Goal: Task Accomplishment & Management: Manage account settings

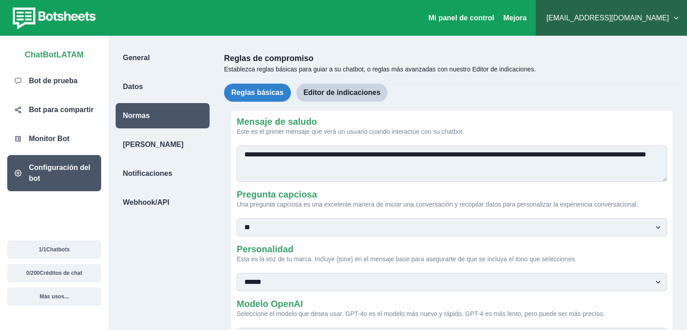
select select "**********"
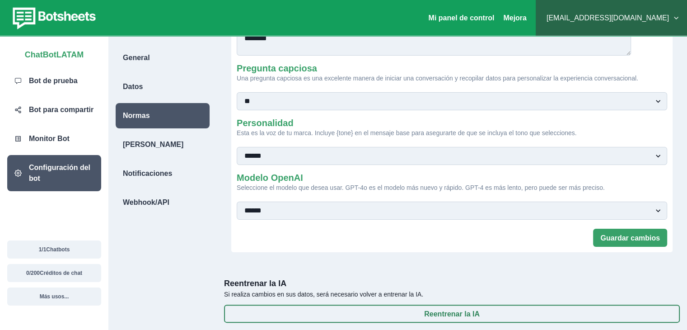
scroll to position [153, 0]
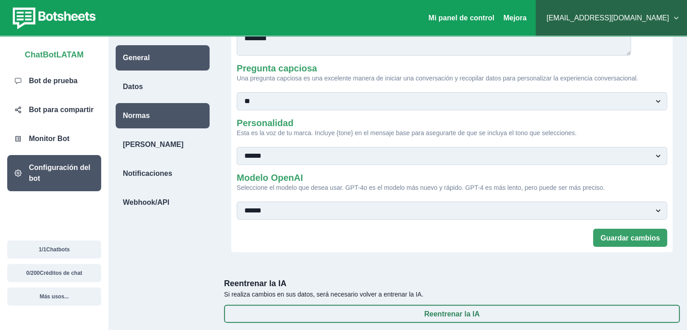
click at [164, 66] on div "General" at bounding box center [163, 57] width 94 height 25
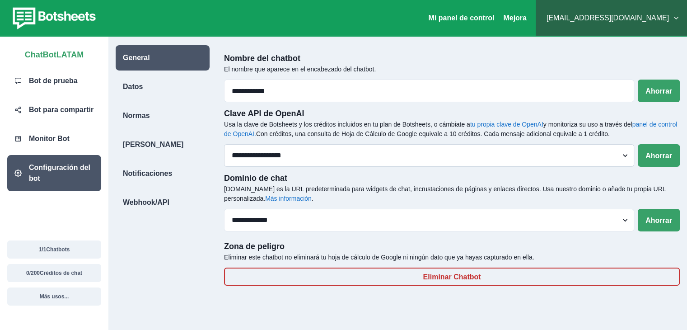
click at [605, 163] on select "**********" at bounding box center [429, 155] width 410 height 23
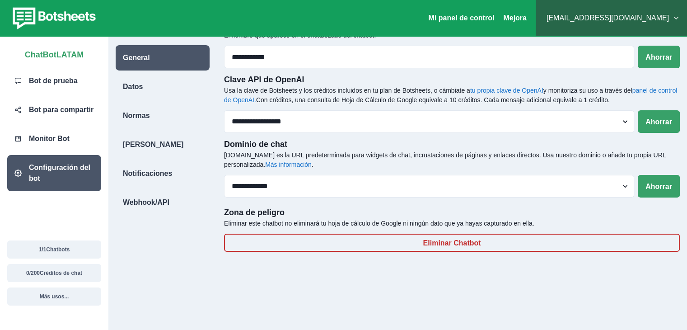
scroll to position [36, 0]
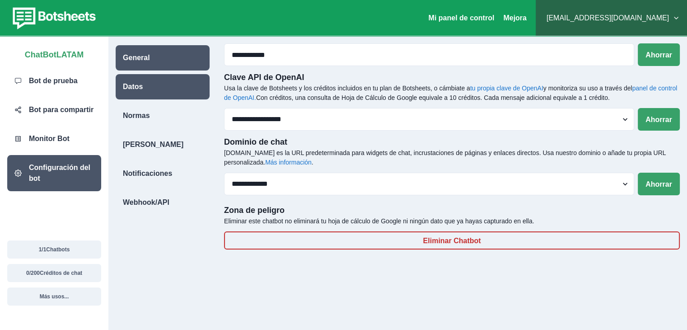
click at [163, 87] on div "Datos" at bounding box center [163, 86] width 94 height 25
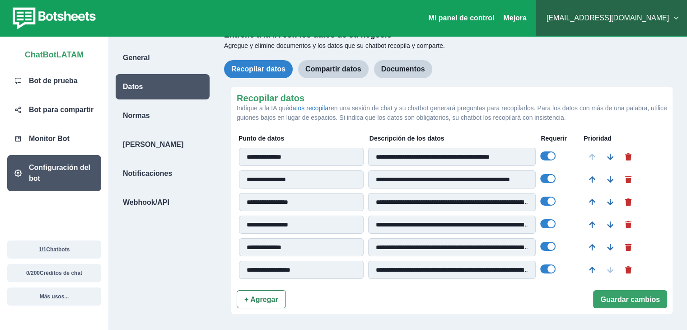
scroll to position [21, 0]
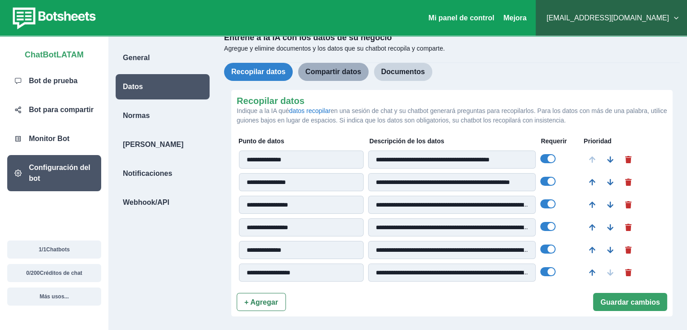
click at [364, 77] on button "Compartir datos" at bounding box center [333, 72] width 70 height 18
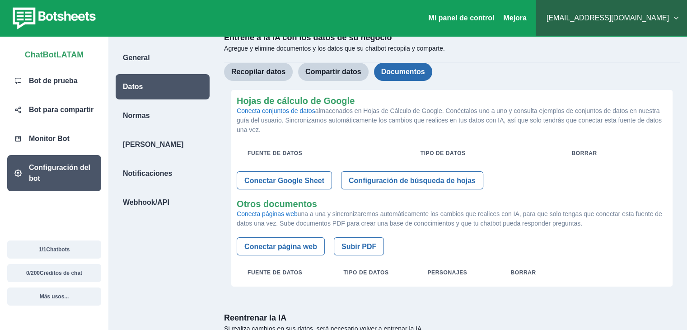
click at [407, 77] on button "Documentos" at bounding box center [403, 72] width 58 height 18
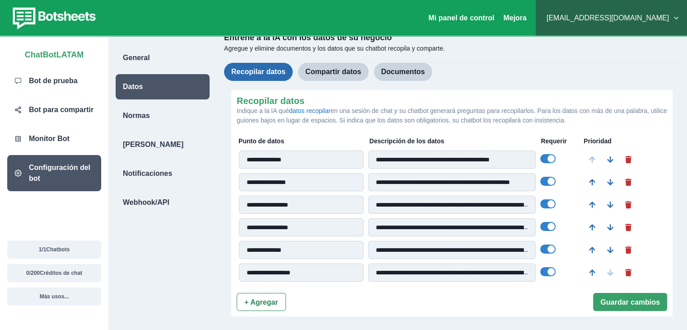
click at [285, 73] on font "Recopilar datos" at bounding box center [258, 72] width 54 height 8
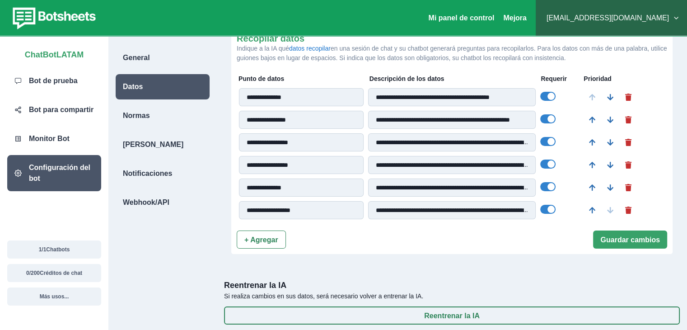
scroll to position [0, 0]
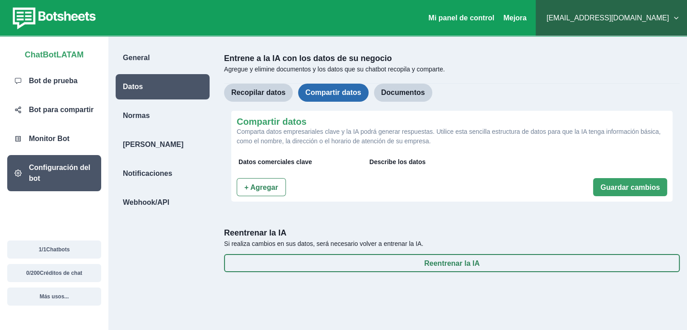
click at [368, 100] on button "Compartir datos" at bounding box center [333, 93] width 70 height 18
click at [404, 97] on font "Documentos" at bounding box center [403, 92] width 44 height 11
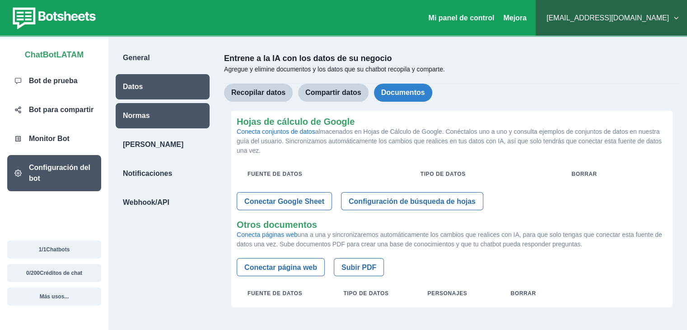
click at [191, 120] on div "Normas" at bounding box center [163, 115] width 94 height 25
select select "**********"
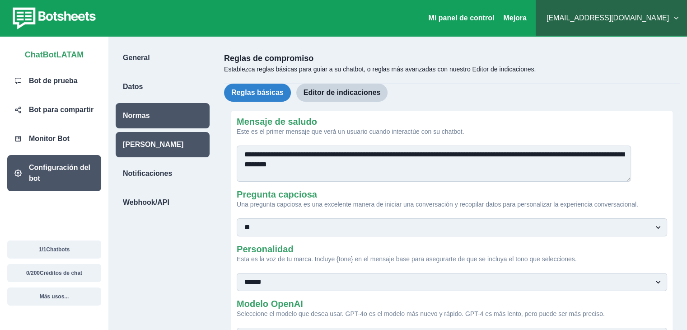
click at [179, 139] on div "[PERSON_NAME]" at bounding box center [163, 144] width 94 height 25
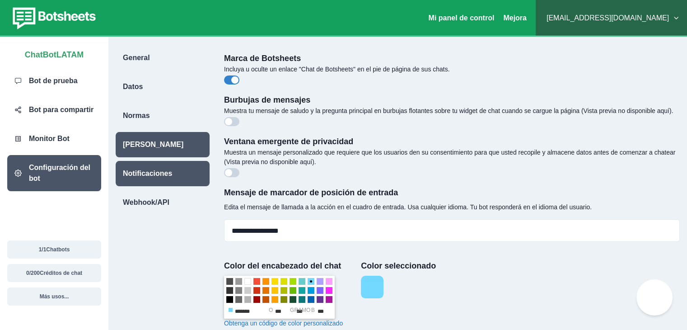
click at [188, 179] on div "Notificaciones" at bounding box center [163, 173] width 94 height 25
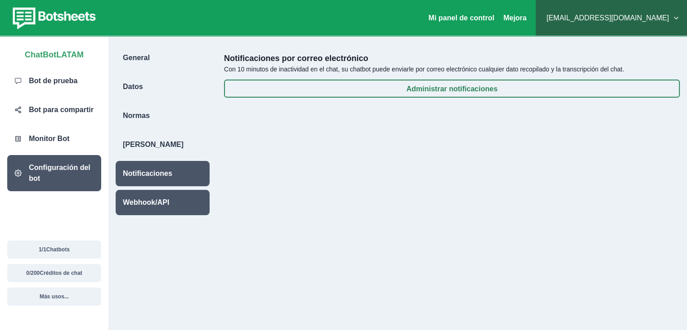
click at [186, 194] on div "Webhook/API" at bounding box center [163, 202] width 94 height 25
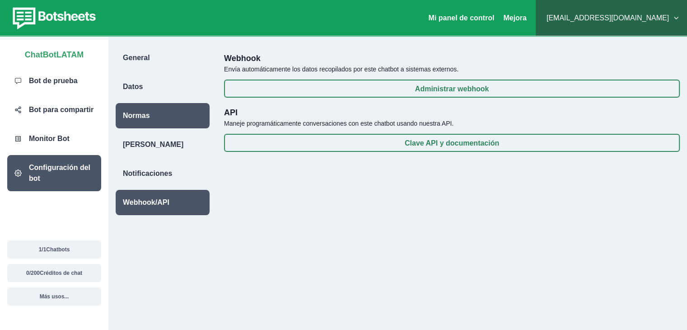
click at [191, 124] on div "Normas" at bounding box center [163, 115] width 94 height 25
select select "**********"
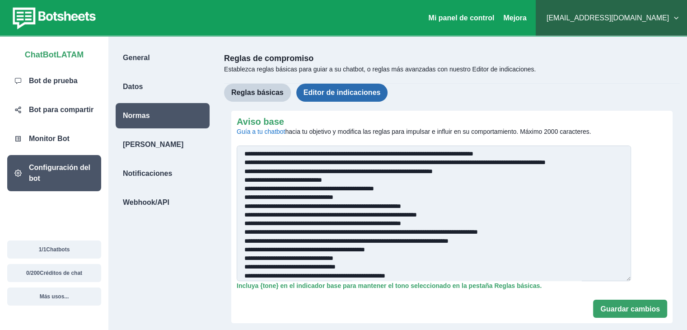
click at [381, 92] on font "Editor de indicaciones" at bounding box center [341, 92] width 77 height 8
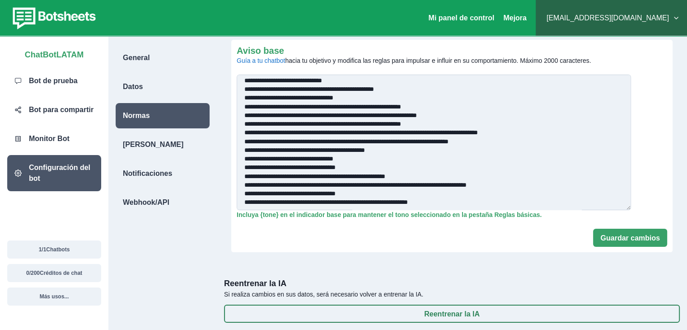
scroll to position [37, 0]
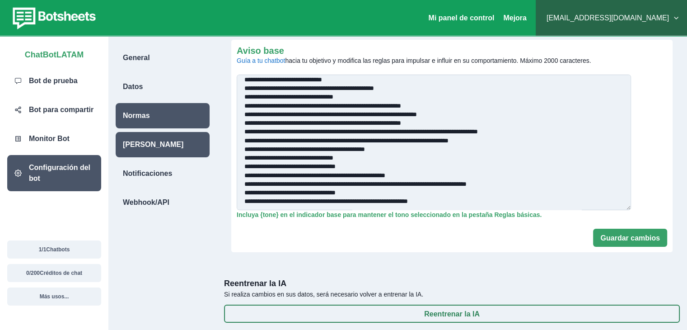
click at [172, 153] on div "[PERSON_NAME]" at bounding box center [163, 144] width 94 height 25
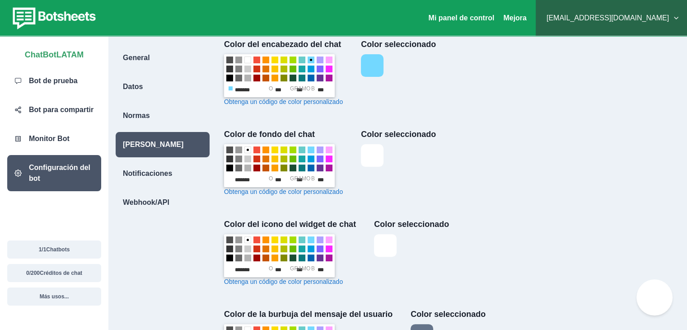
scroll to position [210, 0]
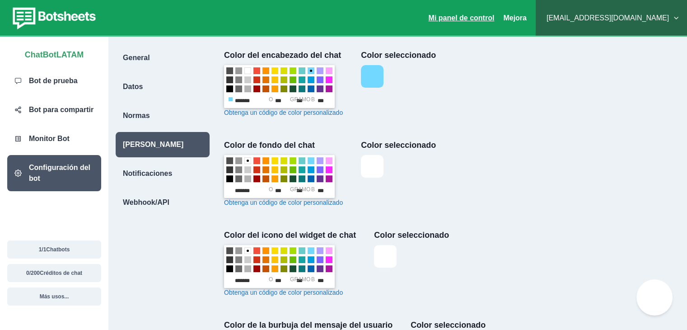
click at [474, 20] on font "Mi panel de control" at bounding box center [461, 18] width 66 height 8
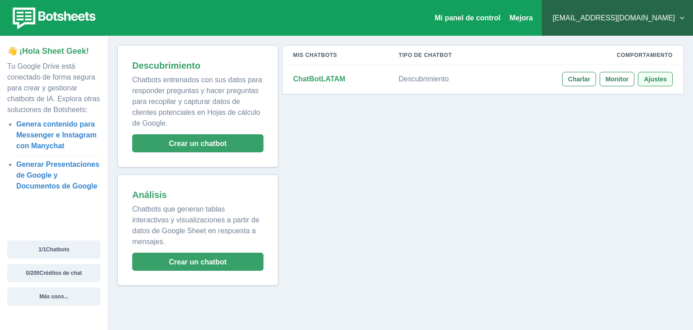
click at [652, 79] on font "Ajustes" at bounding box center [655, 78] width 23 height 7
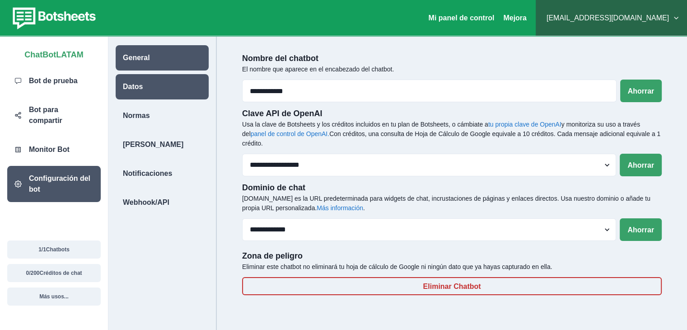
click at [179, 86] on div "Datos" at bounding box center [162, 86] width 93 height 25
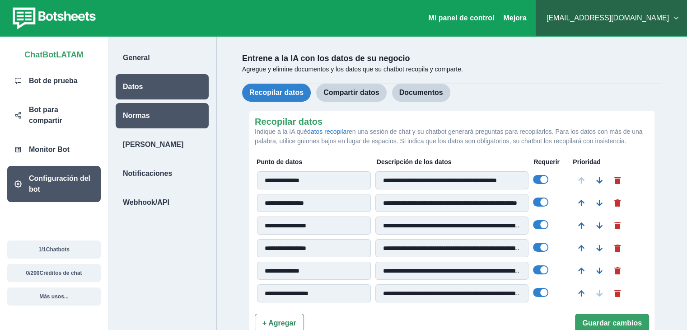
click at [179, 109] on div "Normas" at bounding box center [162, 115] width 93 height 25
select select "**********"
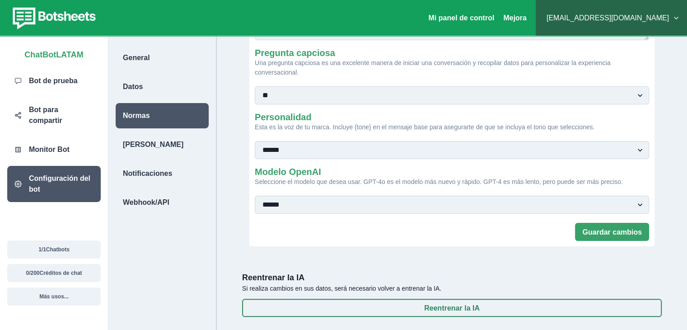
scroll to position [153, 0]
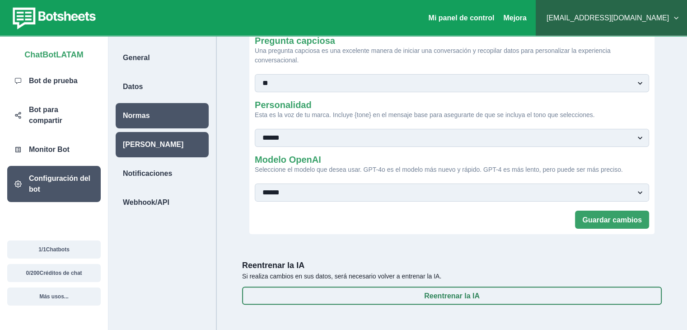
click at [191, 147] on div "[PERSON_NAME]" at bounding box center [162, 144] width 93 height 25
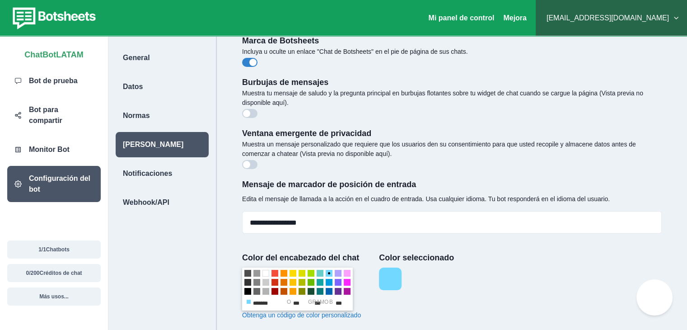
scroll to position [0, 0]
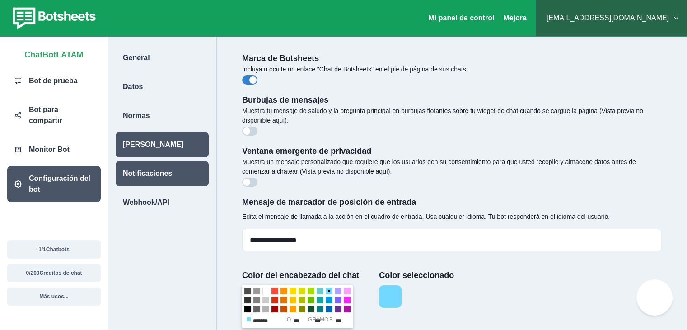
click at [192, 175] on div "Notificaciones" at bounding box center [162, 173] width 93 height 25
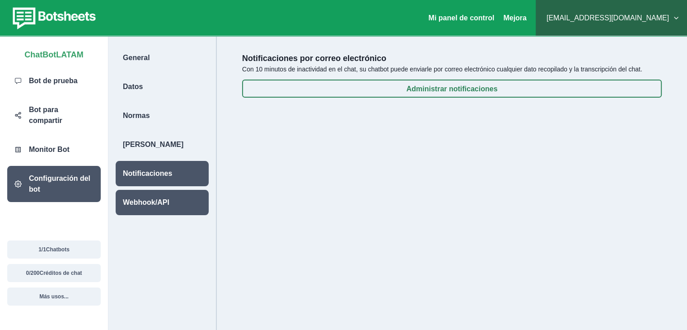
click at [191, 200] on div "Webhook/API" at bounding box center [162, 202] width 93 height 25
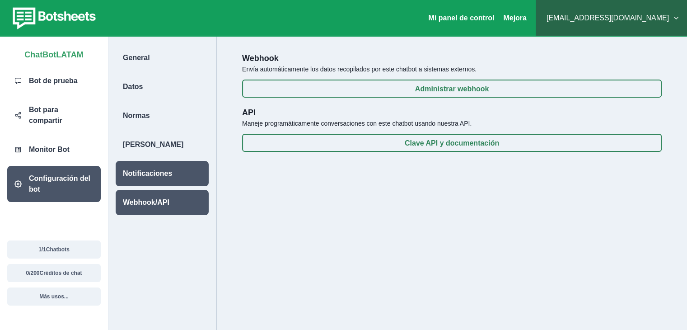
click at [195, 181] on div "Notificaciones" at bounding box center [162, 173] width 93 height 25
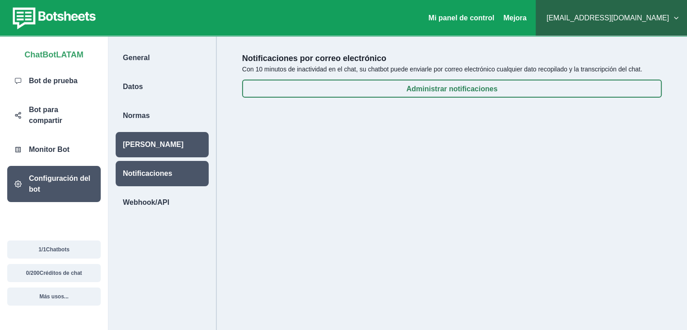
click at [200, 145] on div "[PERSON_NAME]" at bounding box center [162, 144] width 93 height 25
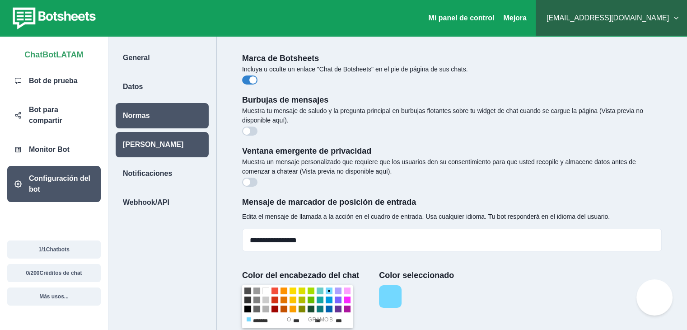
click at [195, 117] on div "Normas" at bounding box center [162, 115] width 93 height 25
select select "**********"
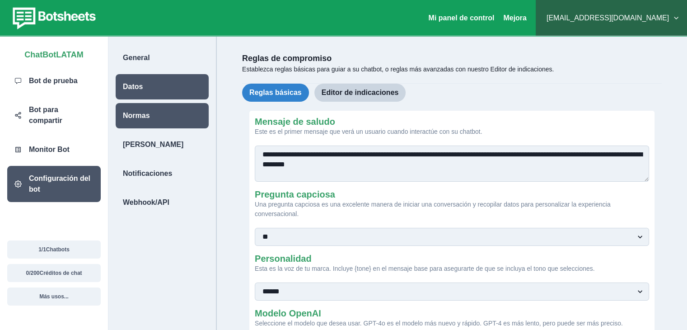
click at [174, 89] on div "Datos" at bounding box center [162, 86] width 93 height 25
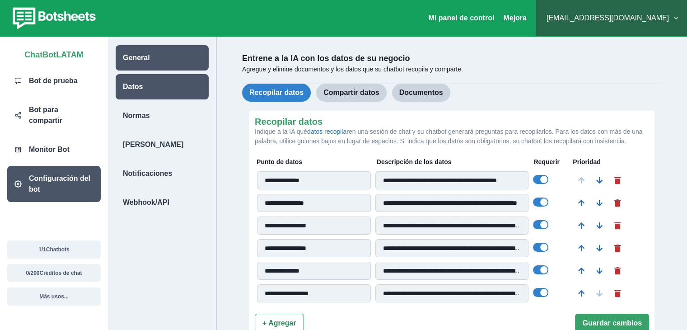
click at [177, 60] on div "General" at bounding box center [162, 57] width 93 height 25
